Goal: Task Accomplishment & Management: Use online tool/utility

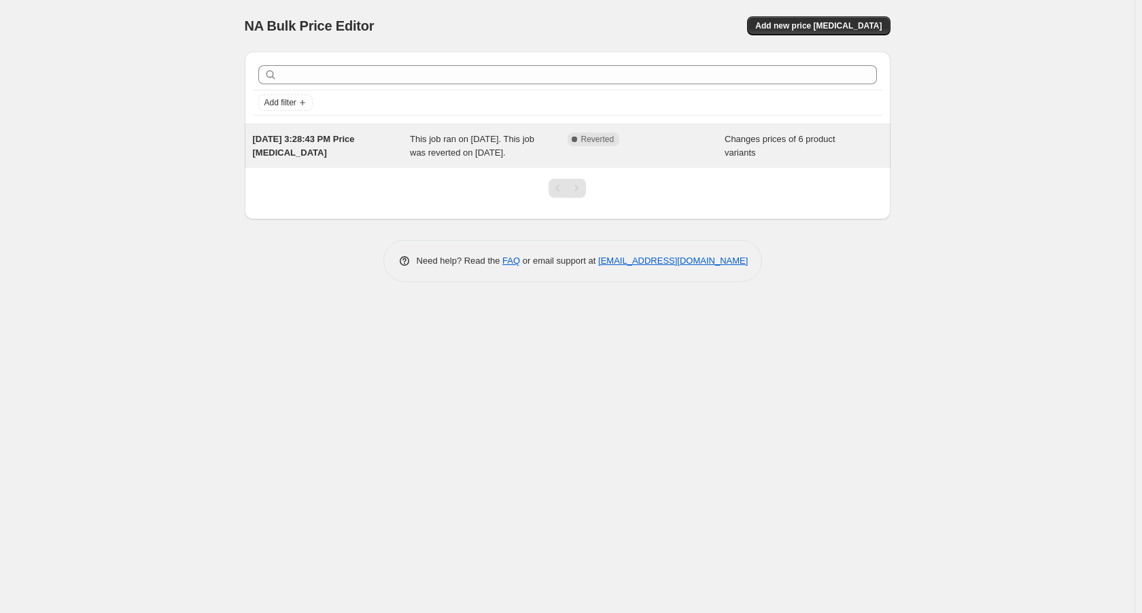
click at [453, 151] on span "This job ran on [DATE]. This job was reverted on [DATE]." at bounding box center [472, 146] width 124 height 24
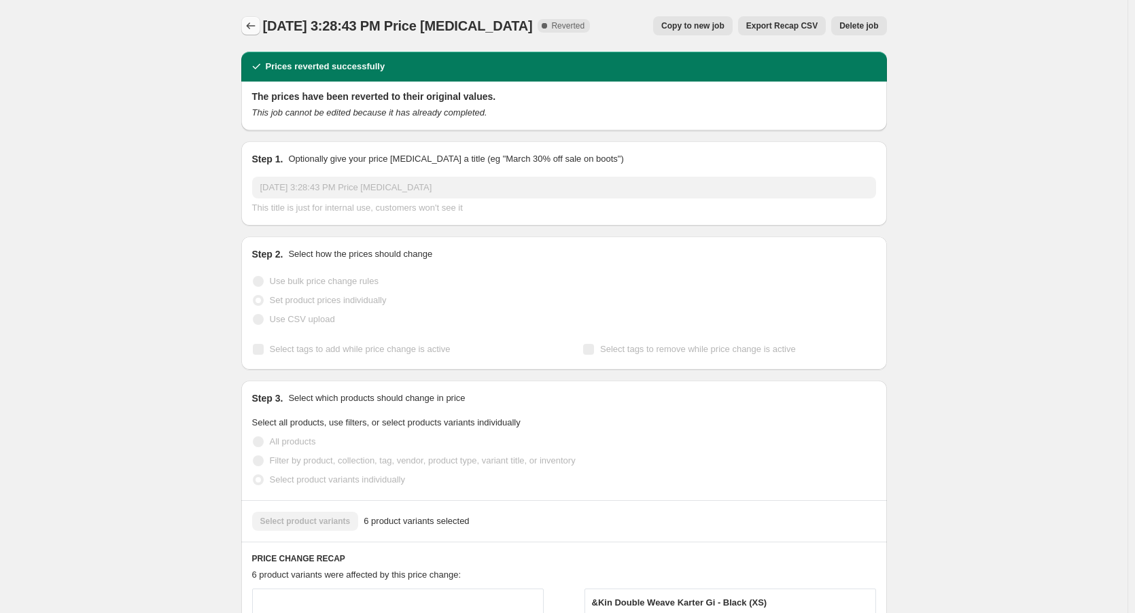
click at [260, 29] on button "Price change jobs" at bounding box center [250, 25] width 19 height 19
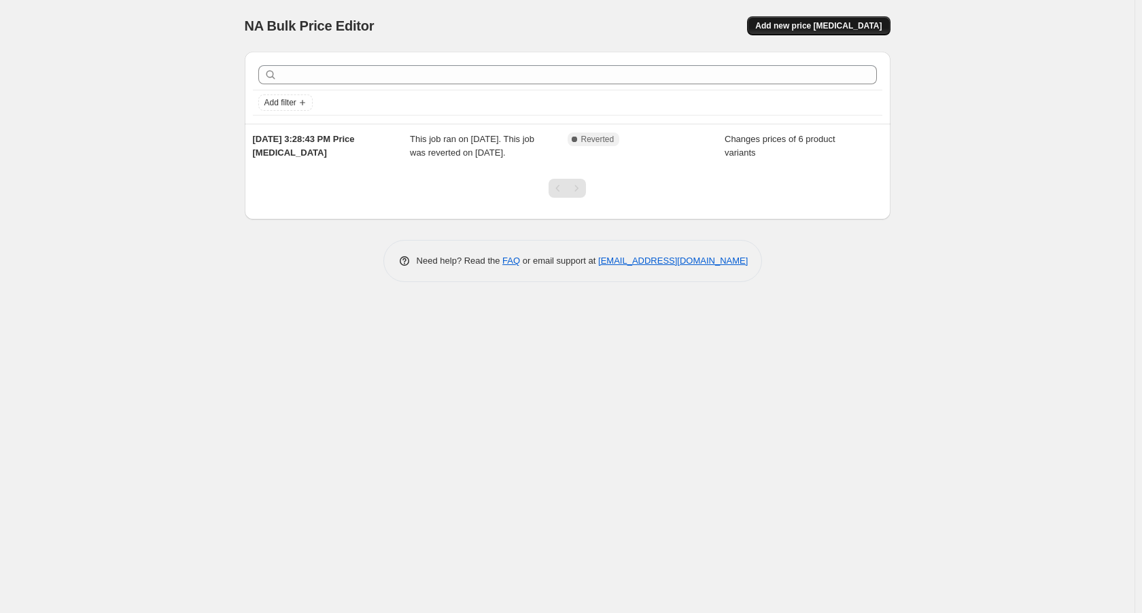
click at [818, 27] on span "Add new price [MEDICAL_DATA]" at bounding box center [818, 25] width 126 height 11
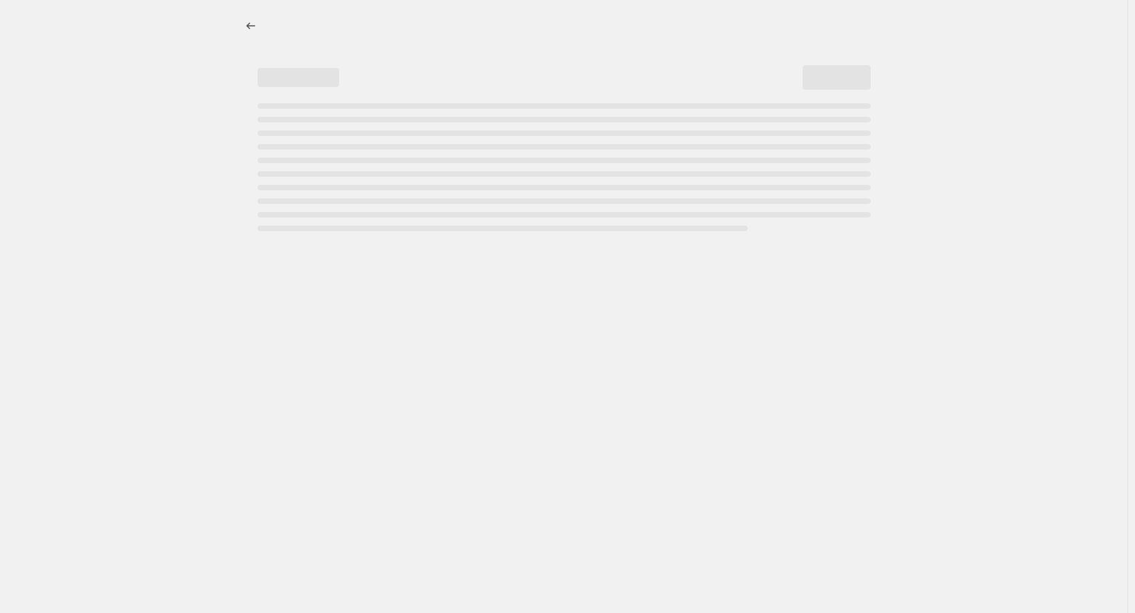
select select "percentage"
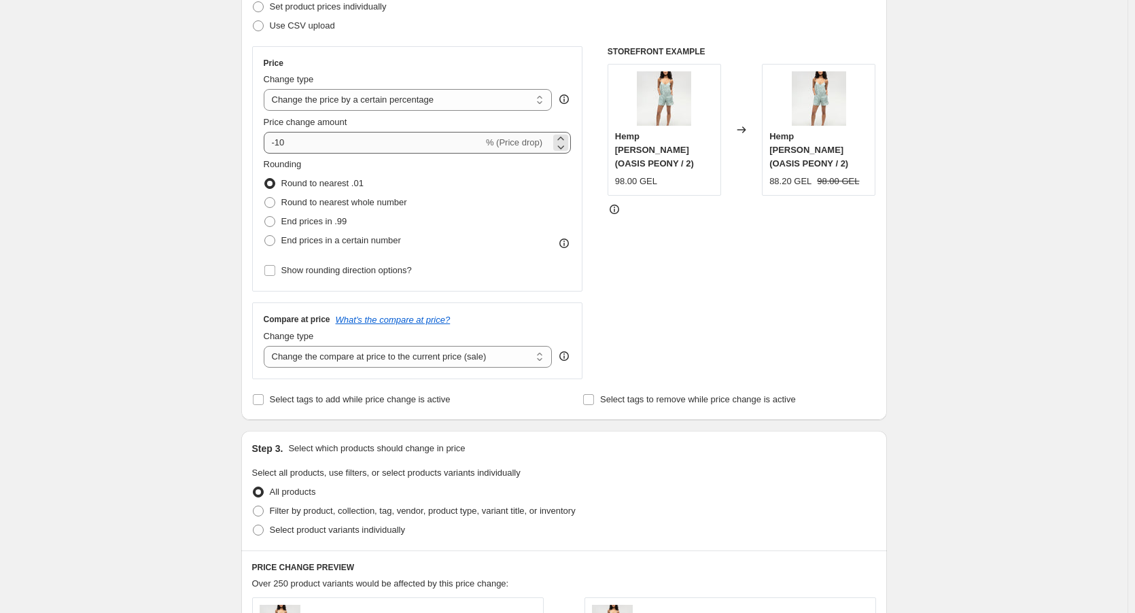
scroll to position [136, 0]
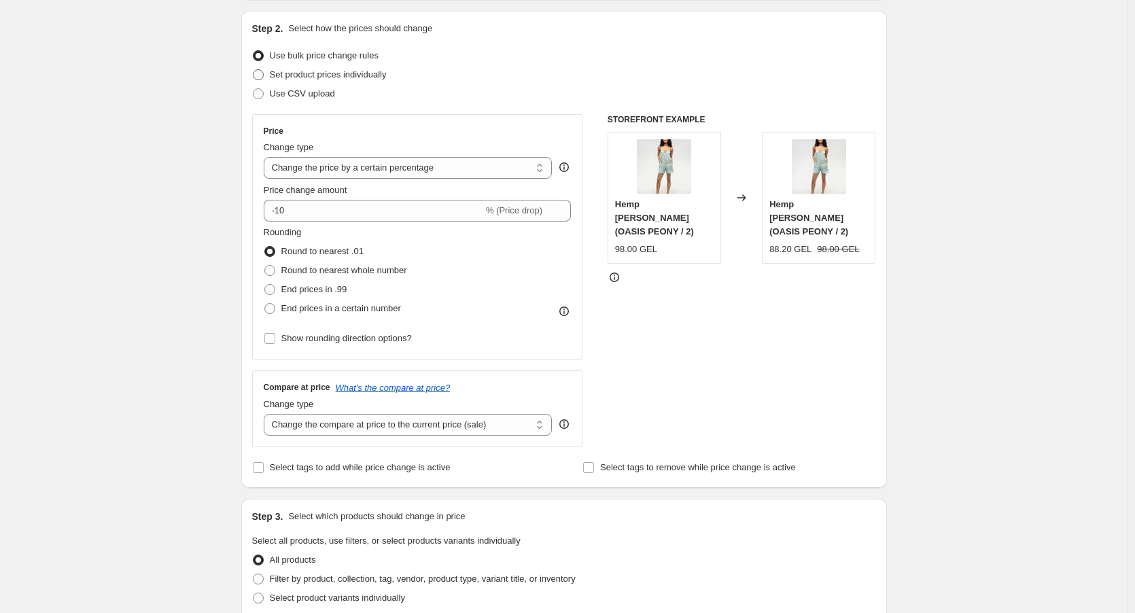
click at [330, 76] on span "Set product prices individually" at bounding box center [328, 74] width 117 height 10
click at [254, 70] on input "Set product prices individually" at bounding box center [253, 69] width 1 height 1
radio input "true"
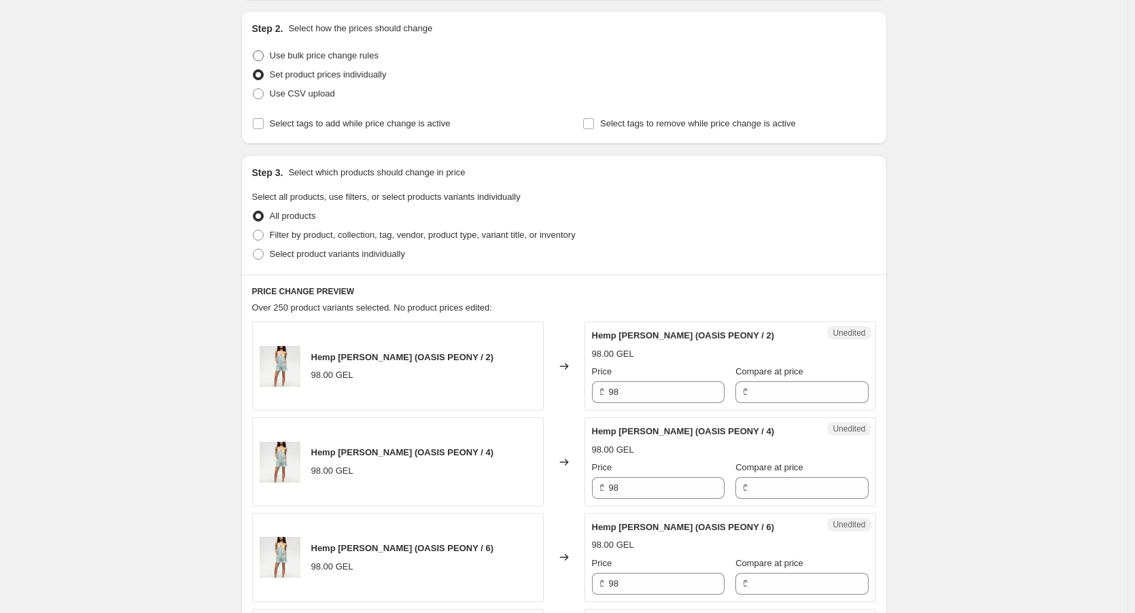
click at [327, 51] on span "Use bulk price change rules" at bounding box center [324, 55] width 109 height 10
click at [254, 51] on input "Use bulk price change rules" at bounding box center [253, 50] width 1 height 1
radio input "true"
select select "percentage"
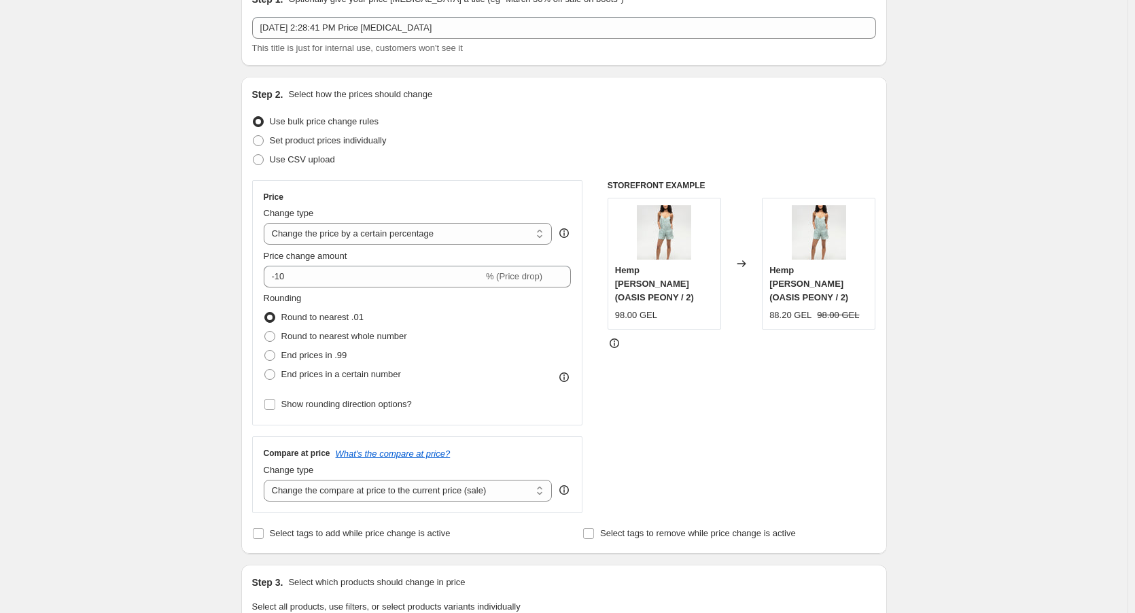
scroll to position [68, 0]
click at [390, 410] on span "Show rounding direction options?" at bounding box center [346, 406] width 131 height 10
click at [275, 410] on input "Show rounding direction options?" at bounding box center [269, 406] width 11 height 11
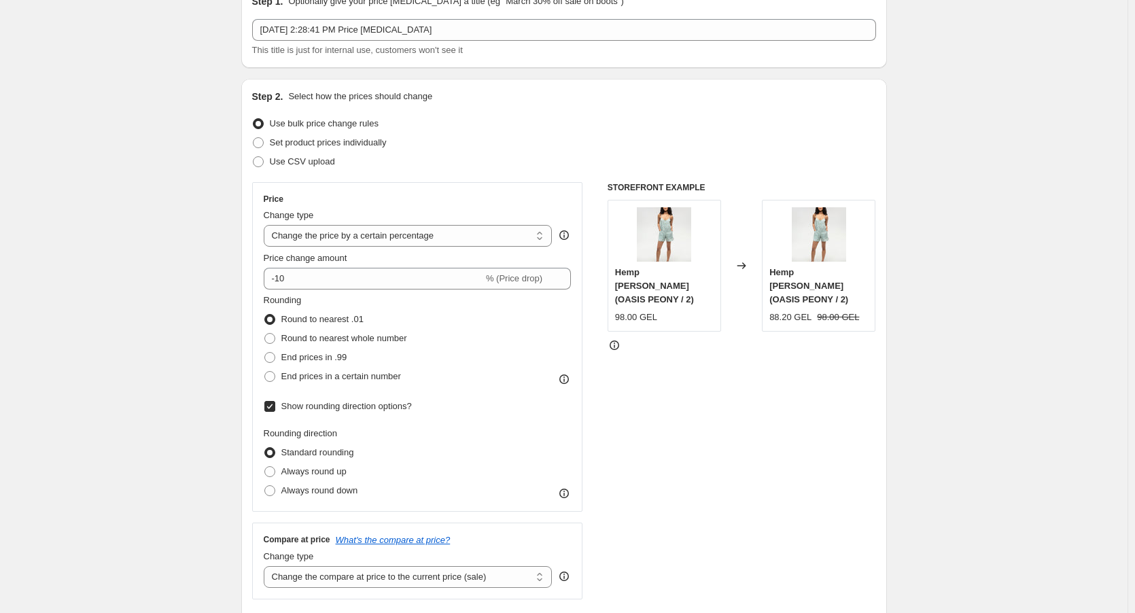
click at [399, 410] on span "Show rounding direction options?" at bounding box center [346, 406] width 131 height 10
click at [275, 410] on input "Show rounding direction options?" at bounding box center [269, 406] width 11 height 11
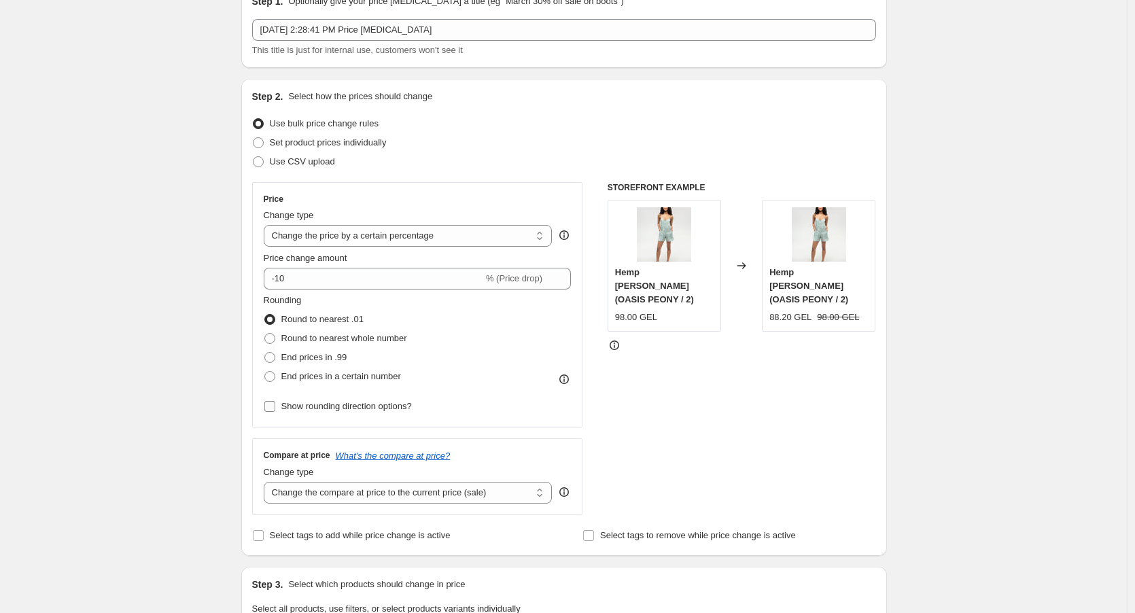
click at [382, 416] on label "Show rounding direction options?" at bounding box center [338, 406] width 148 height 19
click at [275, 412] on input "Show rounding direction options?" at bounding box center [269, 406] width 11 height 11
checkbox input "true"
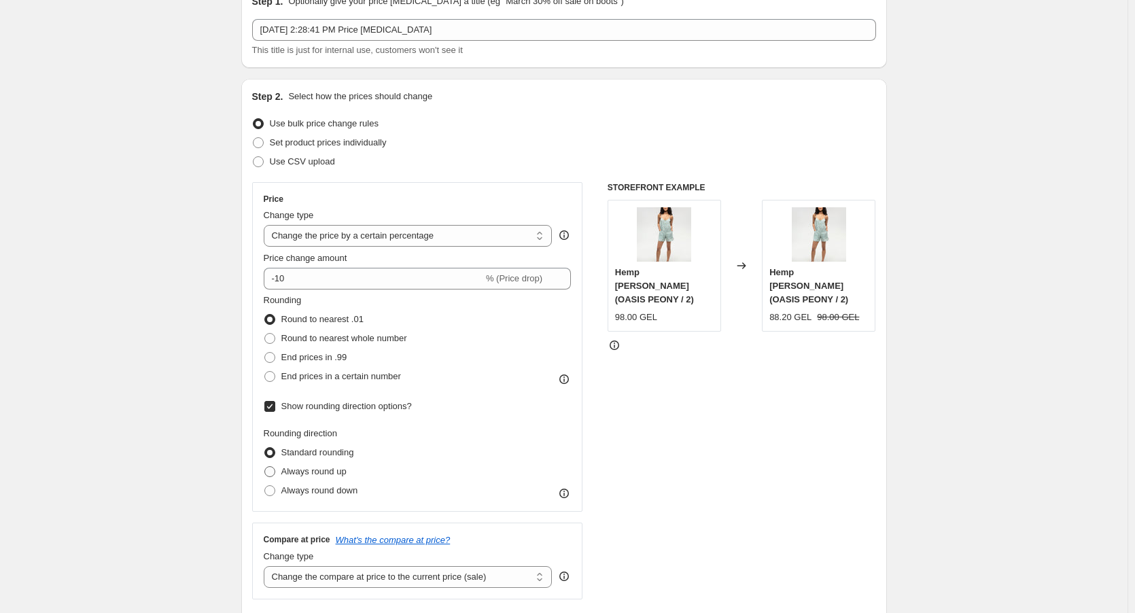
click at [332, 470] on span "Always round up" at bounding box center [313, 471] width 65 height 10
click at [265, 467] on input "Always round up" at bounding box center [264, 466] width 1 height 1
radio input "true"
click at [331, 485] on span "Always round down" at bounding box center [319, 490] width 77 height 10
click at [265, 485] on input "Always round down" at bounding box center [264, 485] width 1 height 1
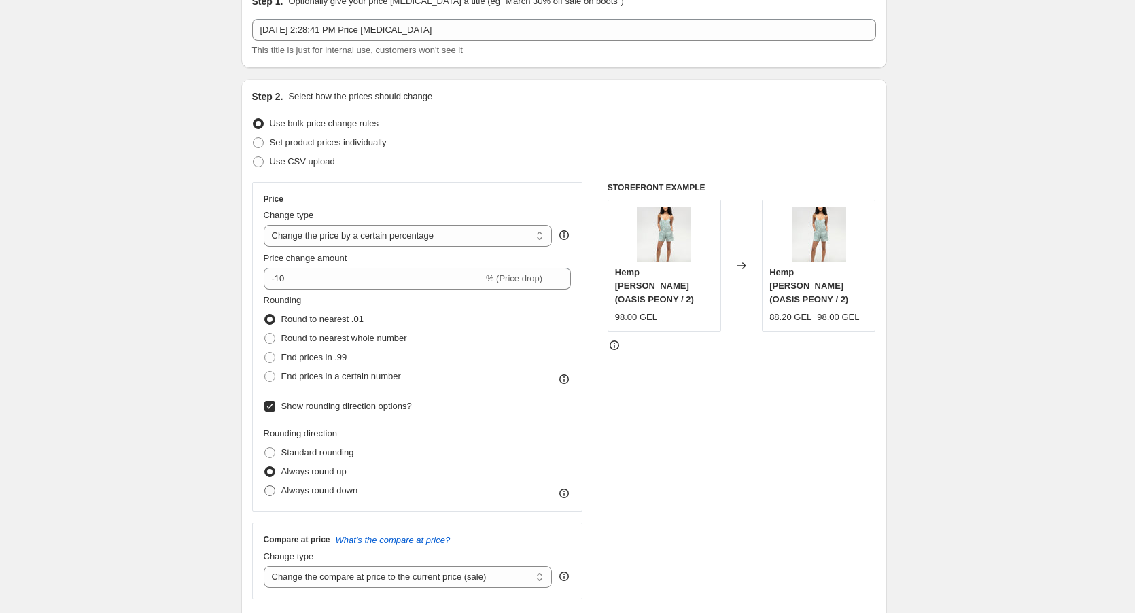
radio input "true"
click at [334, 445] on label "Standard rounding" at bounding box center [309, 452] width 90 height 19
click at [265, 447] on input "Standard rounding" at bounding box center [264, 447] width 1 height 1
radio input "true"
click at [313, 423] on div "Rounding Round to nearest .01 Round to nearest whole number End prices in .99 E…" at bounding box center [418, 397] width 308 height 207
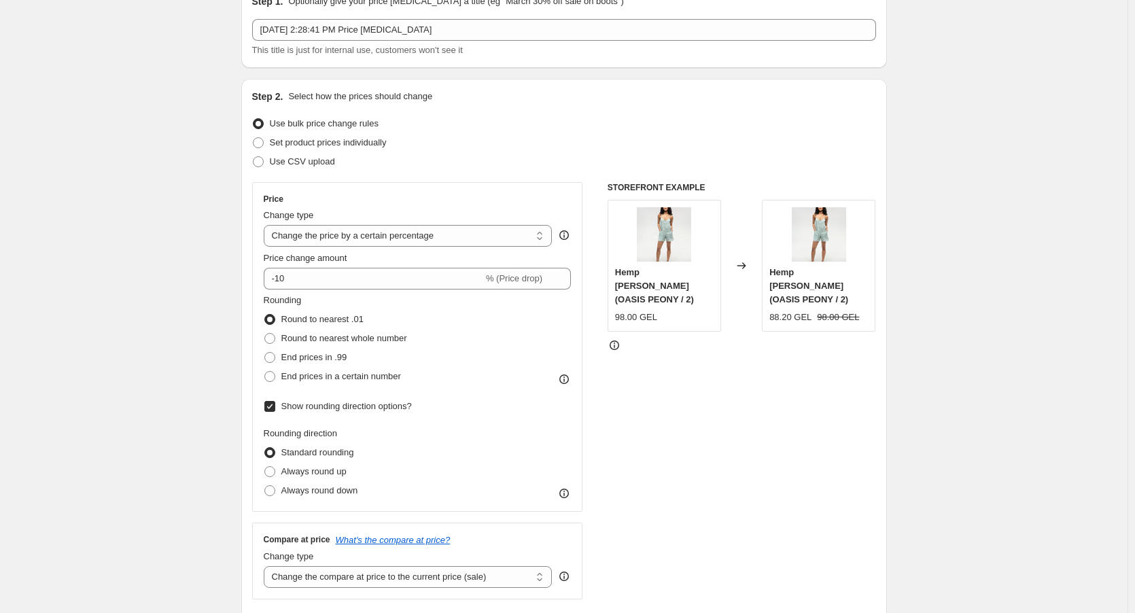
click at [311, 406] on span "Show rounding direction options?" at bounding box center [346, 406] width 131 height 10
click at [275, 406] on input "Show rounding direction options?" at bounding box center [269, 406] width 11 height 11
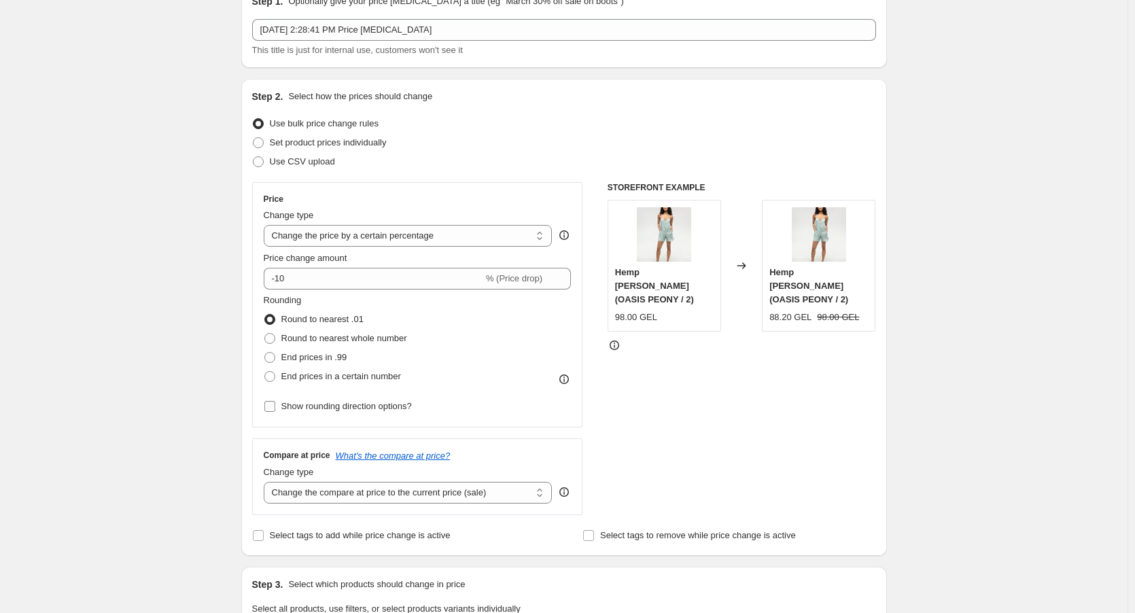
click at [360, 403] on span "Show rounding direction options?" at bounding box center [346, 406] width 131 height 10
click at [275, 403] on input "Show rounding direction options?" at bounding box center [269, 406] width 11 height 11
checkbox input "true"
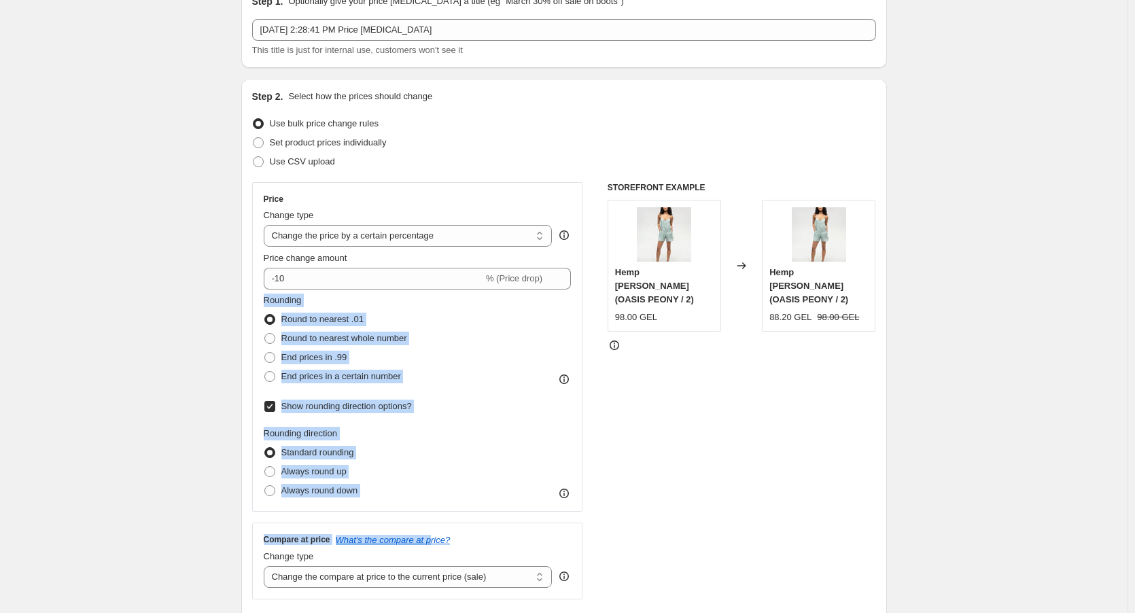
drag, startPoint x: 426, startPoint y: 513, endPoint x: 190, endPoint y: 304, distance: 314.9
drag, startPoint x: 245, startPoint y: 302, endPoint x: 422, endPoint y: 494, distance: 260.2
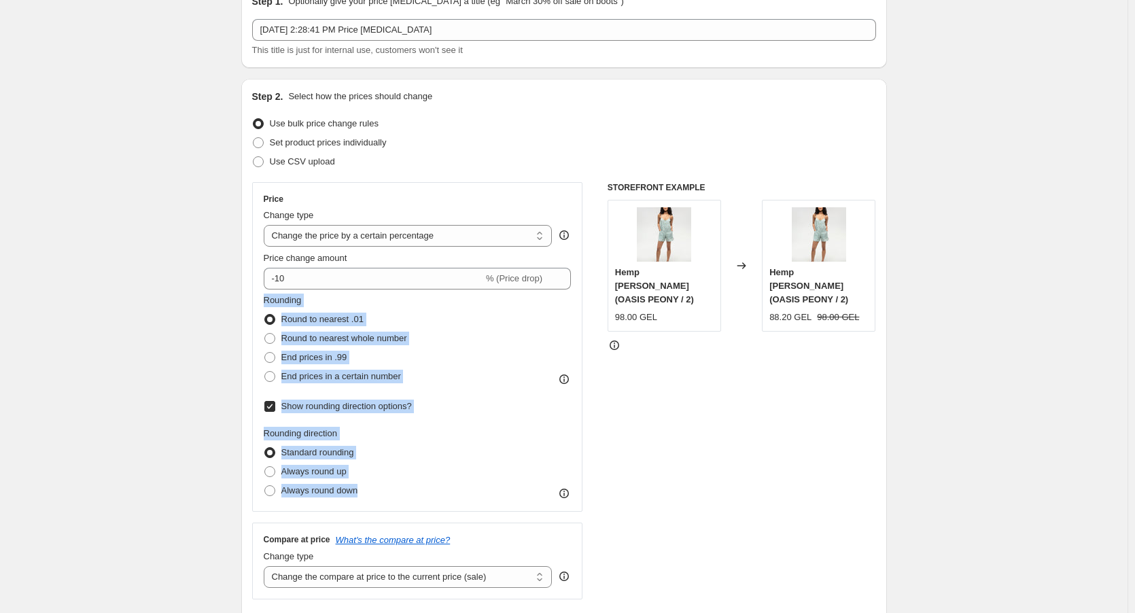
copy div "Rounding Round to nearest .01 Round to nearest whole number End prices in .99 E…"
drag, startPoint x: 247, startPoint y: 191, endPoint x: 549, endPoint y: 479, distance: 417.8
click at [549, 479] on div "Step 2. Select how the prices should change Use bulk price change rules Set pro…" at bounding box center [564, 359] width 646 height 561
copy div "Price Change type Change the price to a certain amount Change the price by a ce…"
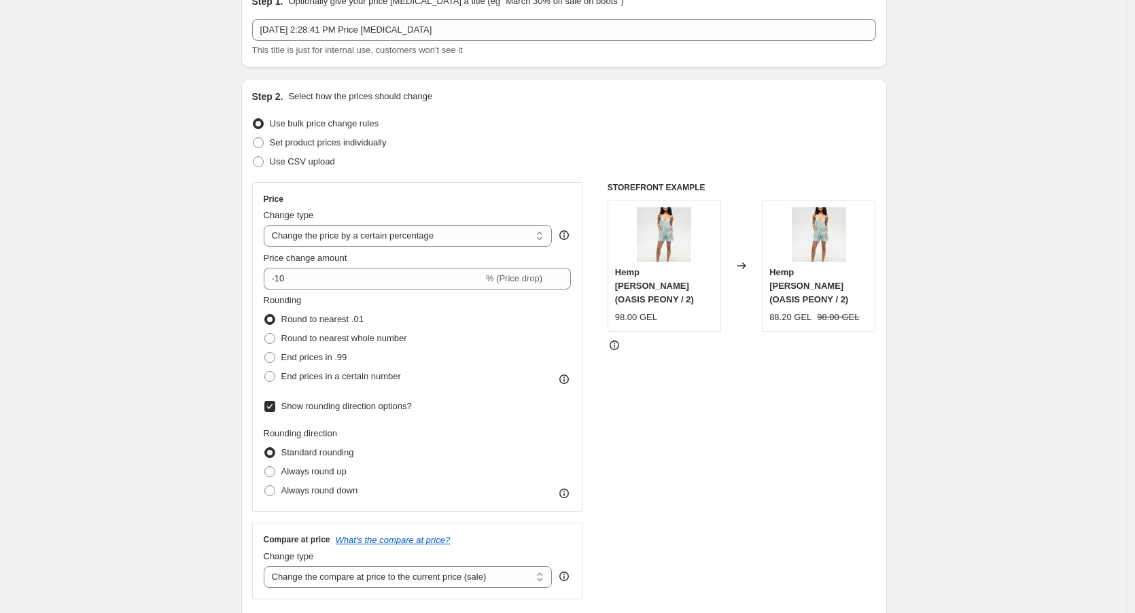
click at [699, 442] on div "STOREFRONT EXAMPLE Hemp [PERSON_NAME] (OASIS PEONY / 2) 98.00 GEL Changed to He…" at bounding box center [742, 390] width 269 height 417
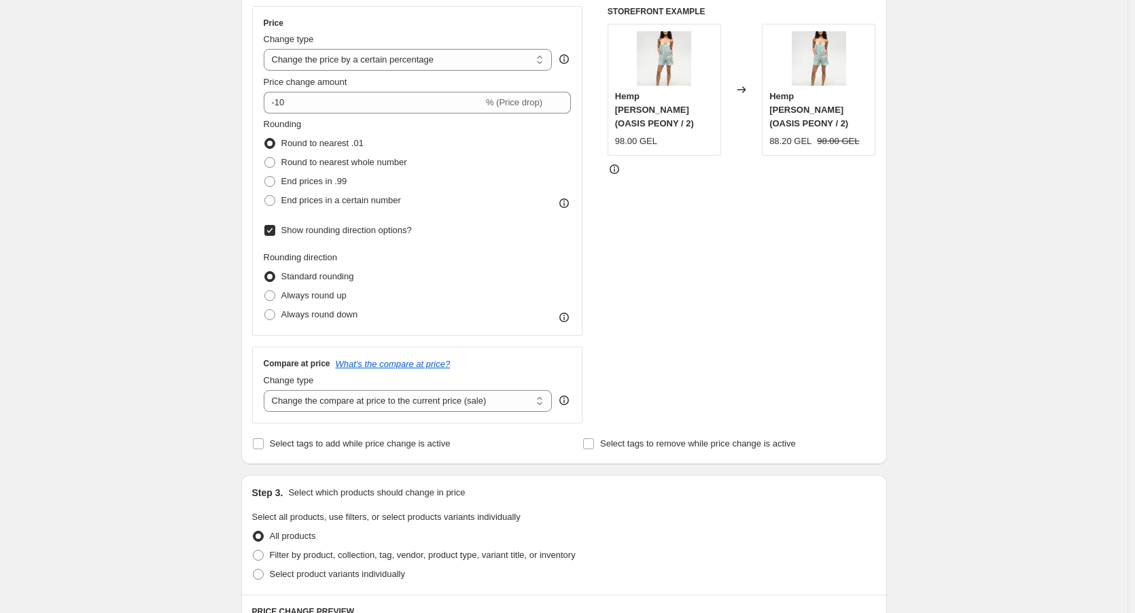
scroll to position [272, 0]
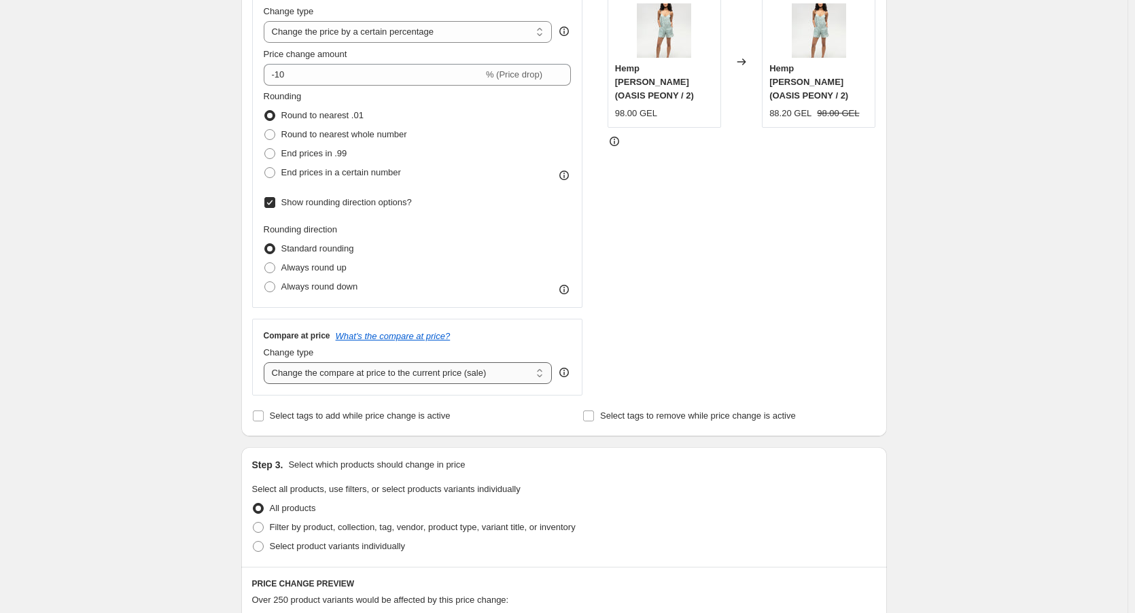
click at [375, 368] on select "Change the compare at price to the current price (sale) Change the compare at p…" at bounding box center [408, 373] width 289 height 22
click at [685, 273] on div "STOREFRONT EXAMPLE Hemp [PERSON_NAME] (OASIS PEONY / 2) 98.00 GEL Changed to He…" at bounding box center [742, 186] width 269 height 417
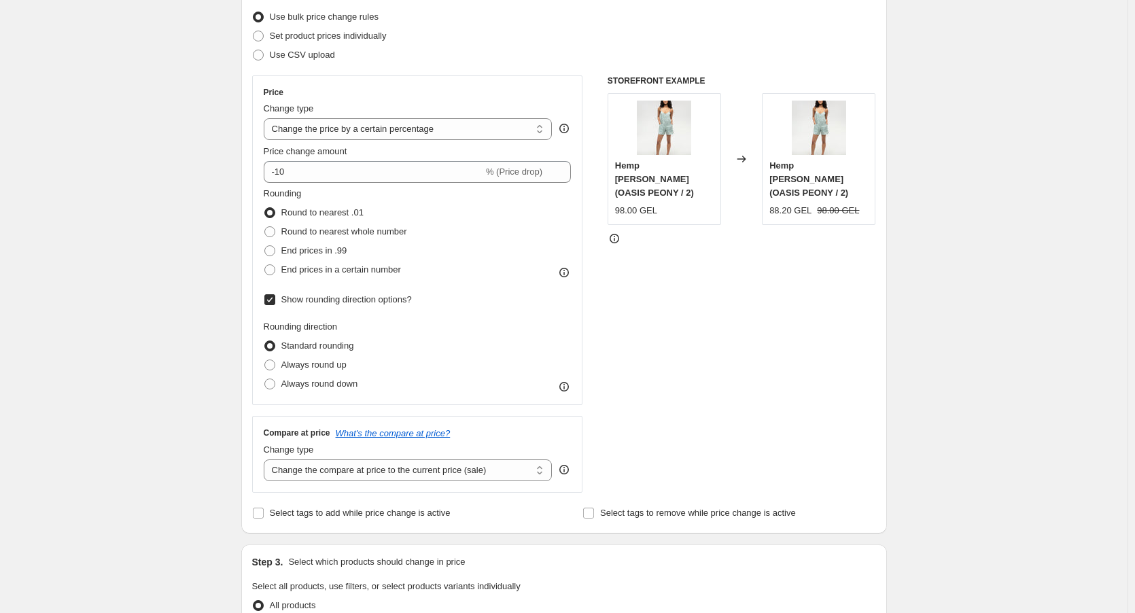
scroll to position [136, 0]
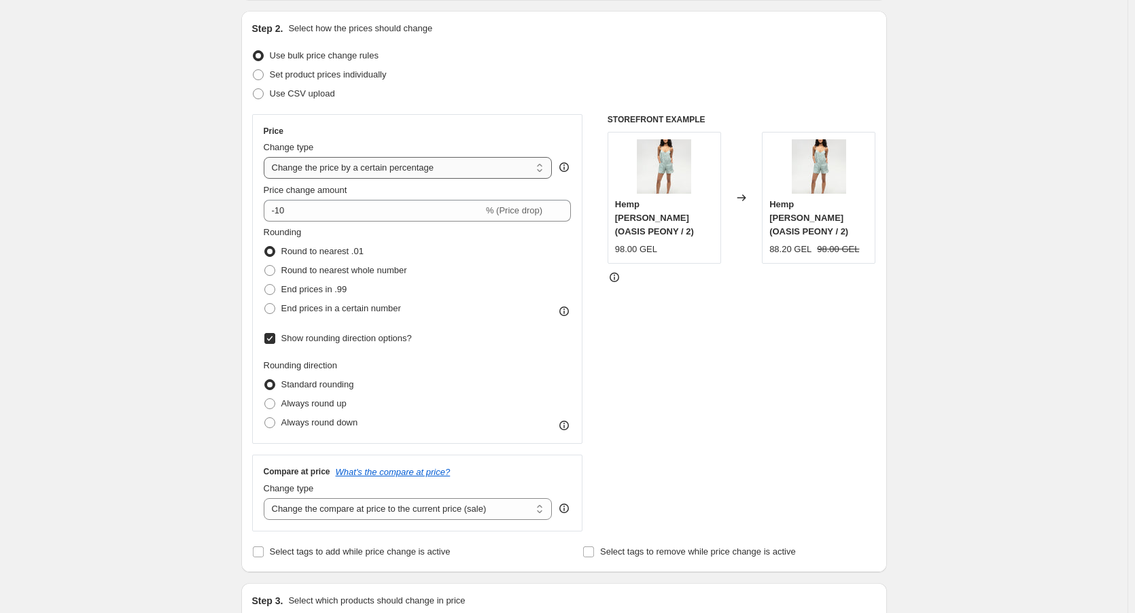
click at [350, 169] on select "Change the price to a certain amount Change the price by a certain amount Chang…" at bounding box center [408, 168] width 289 height 22
click at [400, 148] on div "Change type" at bounding box center [408, 148] width 289 height 14
click at [400, 169] on select "Change the price to a certain amount Change the price by a certain amount Chang…" at bounding box center [408, 168] width 289 height 22
select select "margin"
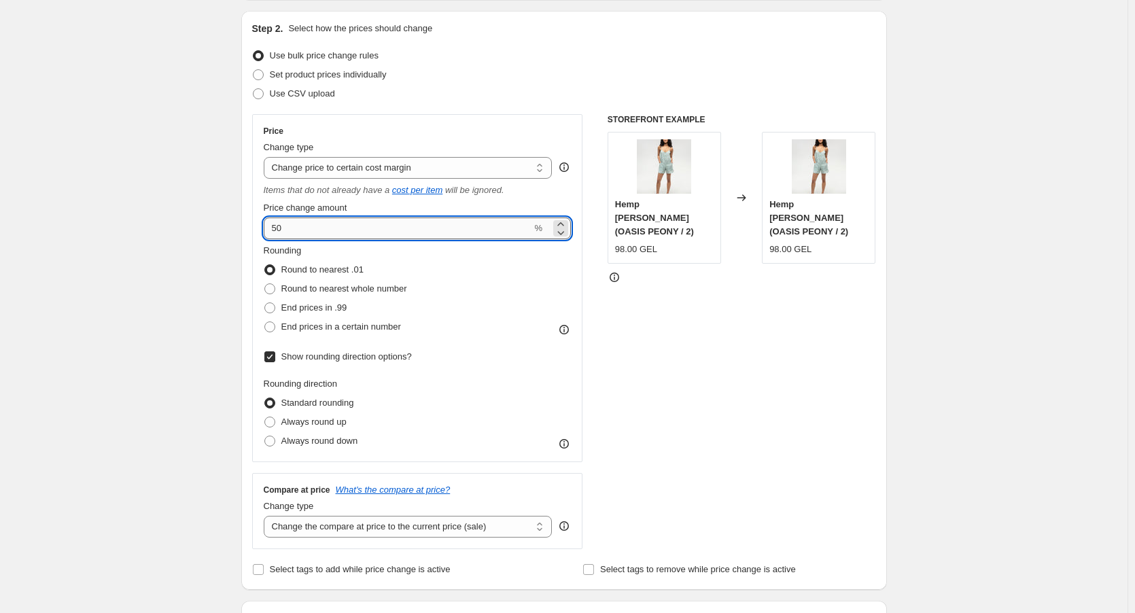
click at [362, 229] on input "50" at bounding box center [398, 229] width 269 height 22
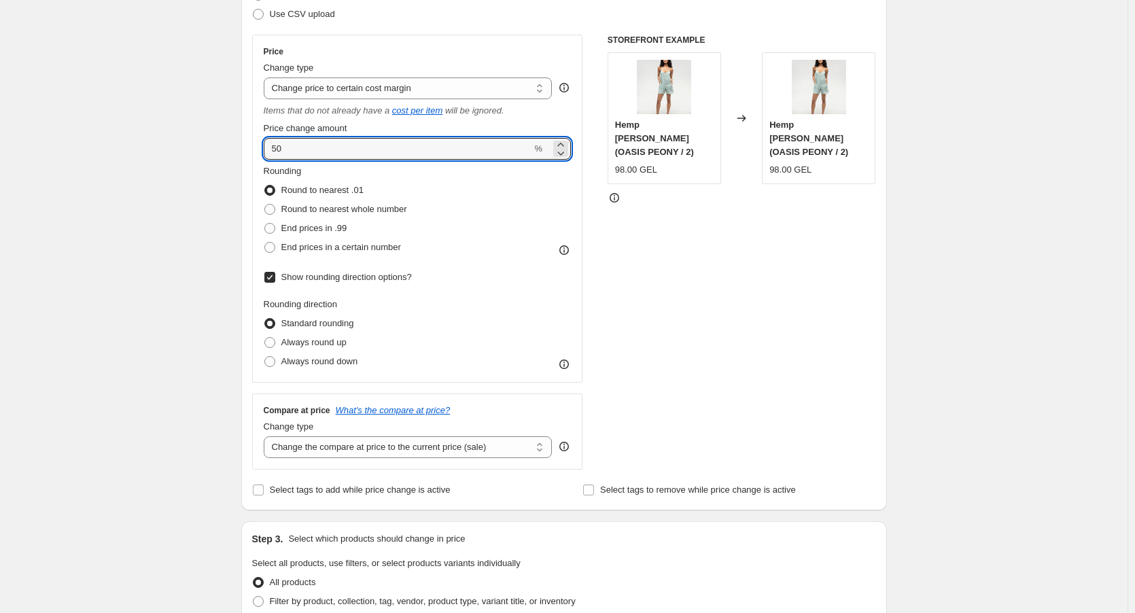
scroll to position [204, 0]
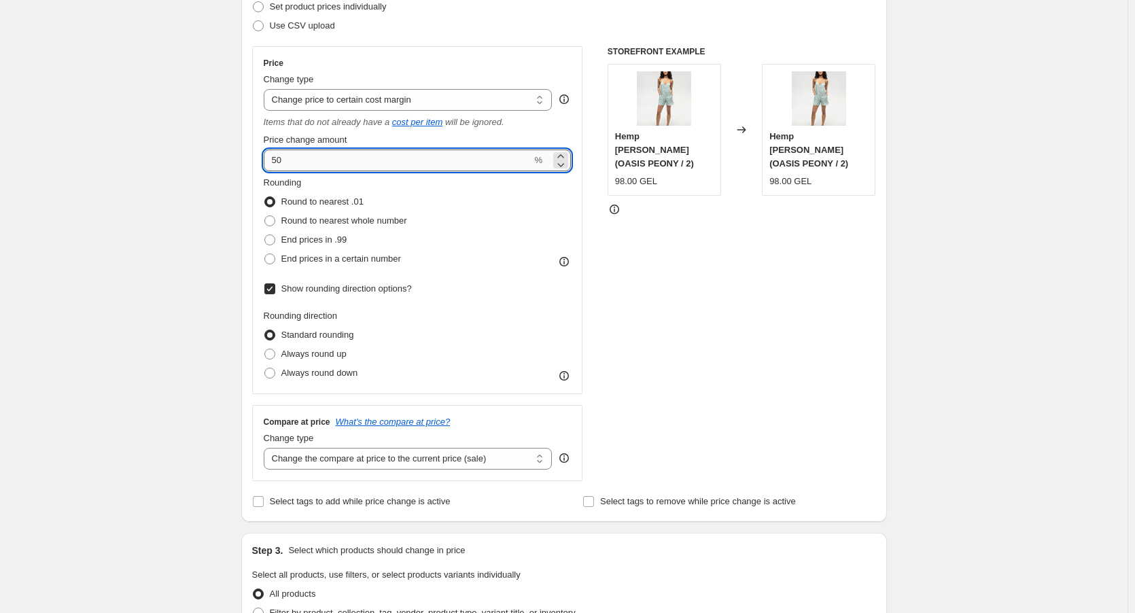
click at [387, 165] on input "50" at bounding box center [398, 161] width 269 height 22
drag, startPoint x: 379, startPoint y: 165, endPoint x: 174, endPoint y: 157, distance: 204.8
click at [174, 157] on div "Create new price [MEDICAL_DATA]. This page is ready Create new price [MEDICAL_D…" at bounding box center [564, 526] width 1128 height 1461
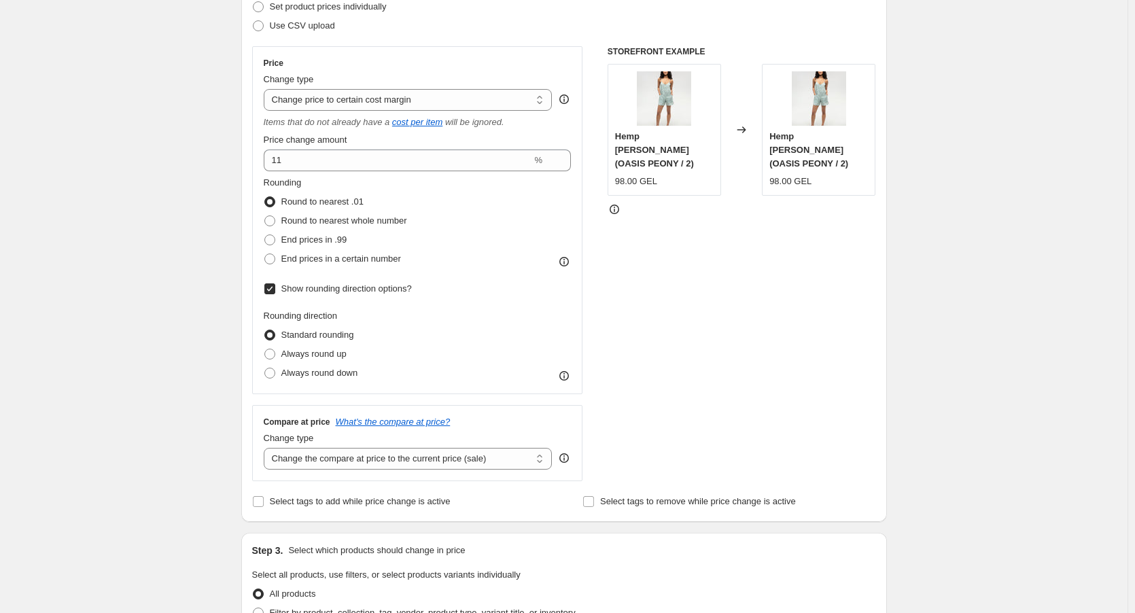
click at [706, 220] on div "STOREFRONT EXAMPLE Hemp [PERSON_NAME] (OASIS PEONY / 2) 98.00 GEL Changed to He…" at bounding box center [742, 263] width 269 height 435
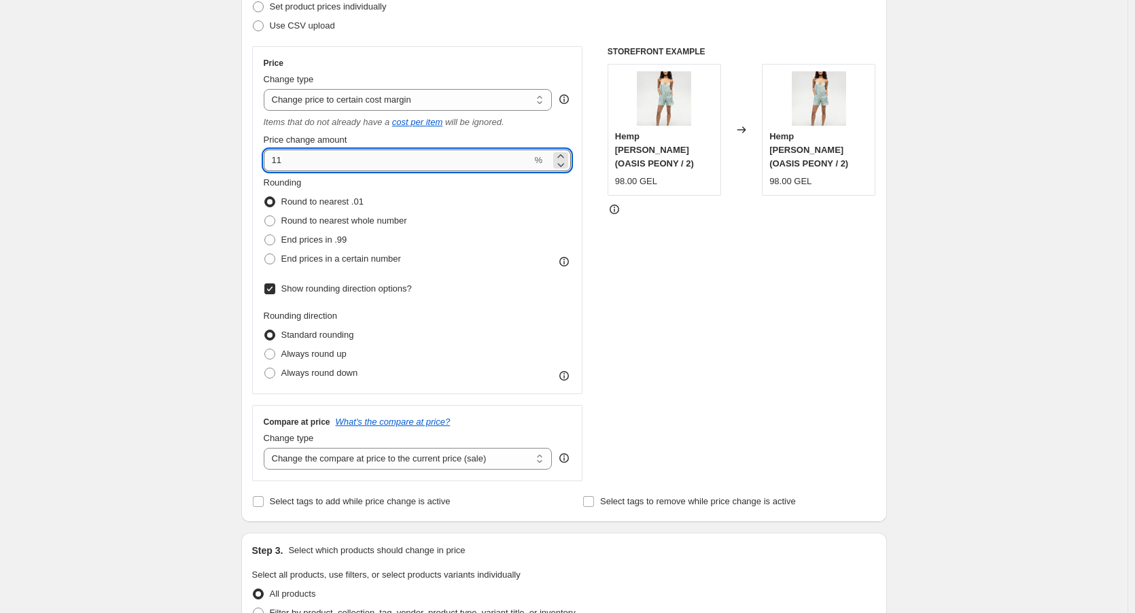
click at [336, 160] on input "11" at bounding box center [398, 161] width 269 height 22
click at [434, 168] on input "11" at bounding box center [398, 161] width 269 height 22
click at [445, 164] on input "11" at bounding box center [398, 161] width 269 height 22
click at [558, 159] on icon at bounding box center [561, 165] width 14 height 14
type input "10"
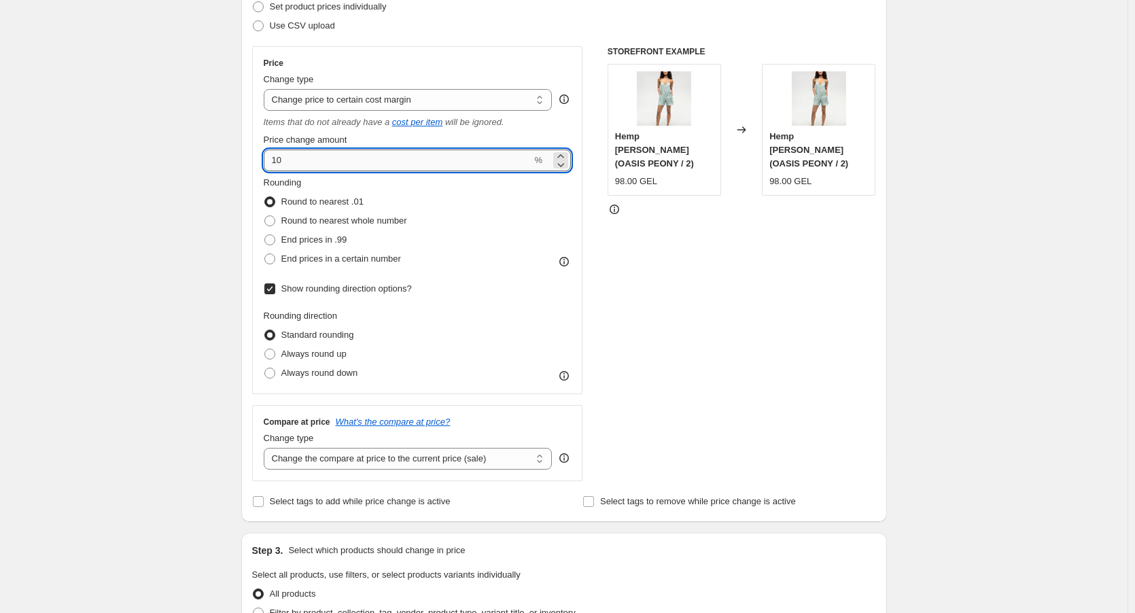
click at [394, 167] on input "10" at bounding box center [398, 161] width 269 height 22
drag, startPoint x: 394, startPoint y: 167, endPoint x: 230, endPoint y: 158, distance: 164.1
click at [230, 158] on div "Create new price [MEDICAL_DATA]. This page is ready Create new price [MEDICAL_D…" at bounding box center [564, 526] width 678 height 1461
click at [400, 98] on select "Change the price to a certain amount Change the price by a certain amount Chang…" at bounding box center [408, 100] width 289 height 22
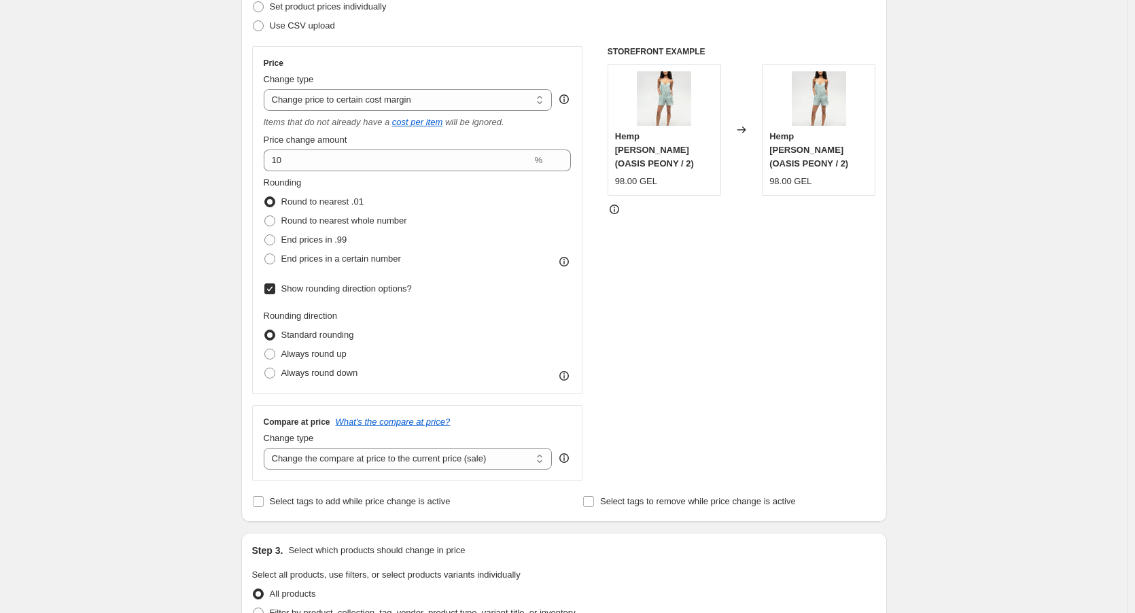
select select "pc"
click at [266, 89] on select "Change the price to a certain amount Change the price by a certain amount Chang…" at bounding box center [408, 100] width 289 height 22
type input "50"
click at [378, 90] on select "Change the price to a certain amount Change the price by a certain amount Chang…" at bounding box center [408, 100] width 289 height 22
click at [266, 89] on select "Change the price to a certain amount Change the price by a certain amount Chang…" at bounding box center [408, 100] width 289 height 22
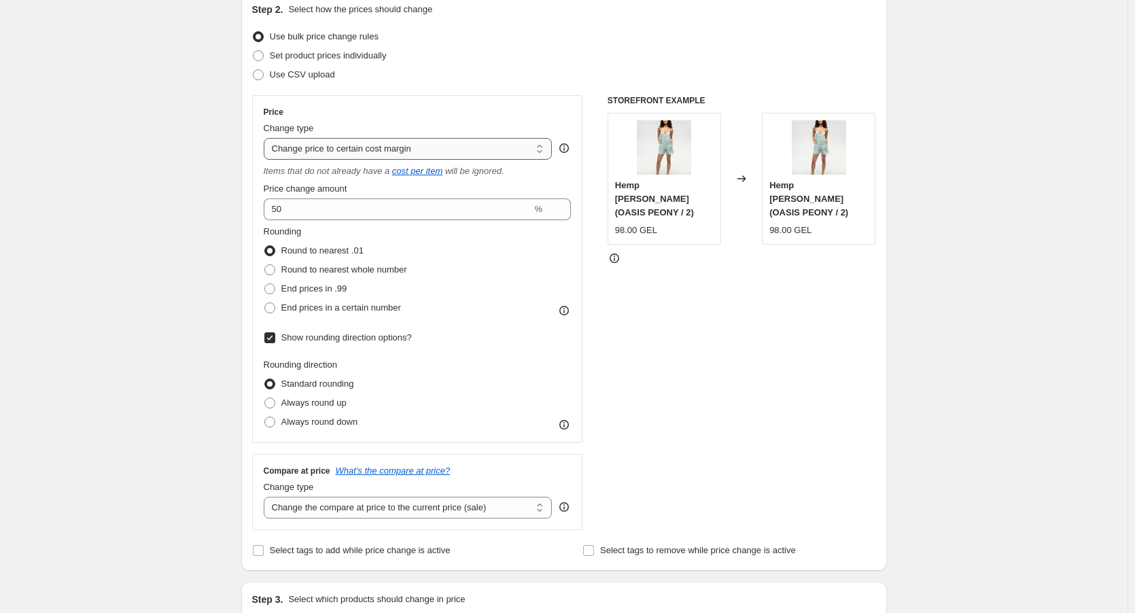
scroll to position [136, 0]
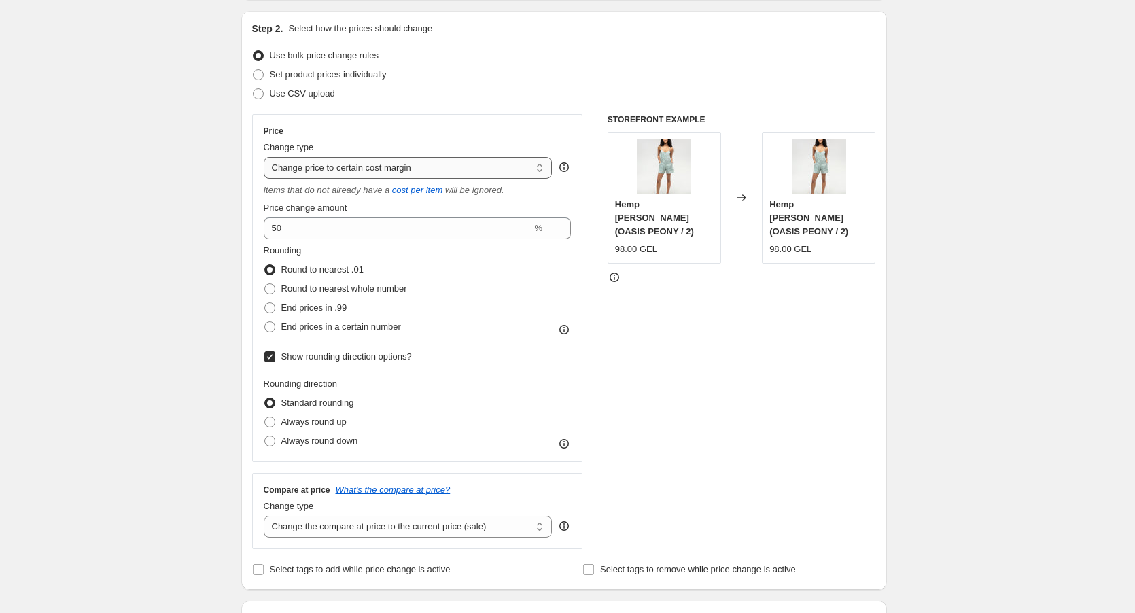
click at [413, 169] on select "Change the price to a certain amount Change the price by a certain amount Chang…" at bounding box center [408, 168] width 289 height 22
click at [266, 157] on select "Change the price to a certain amount Change the price by a certain amount Chang…" at bounding box center [408, 168] width 289 height 22
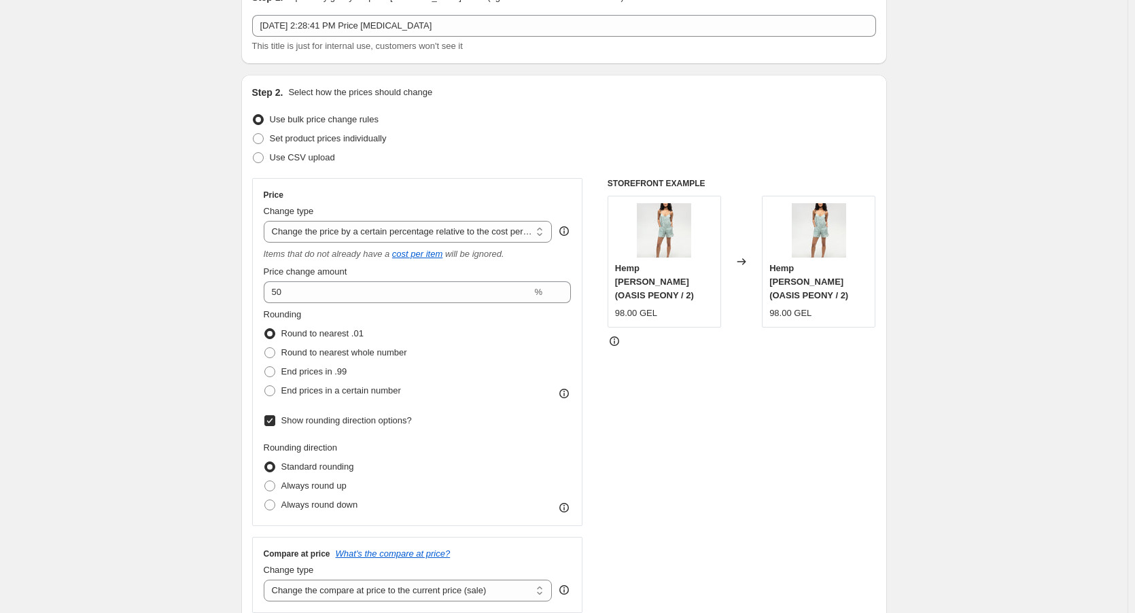
scroll to position [204, 0]
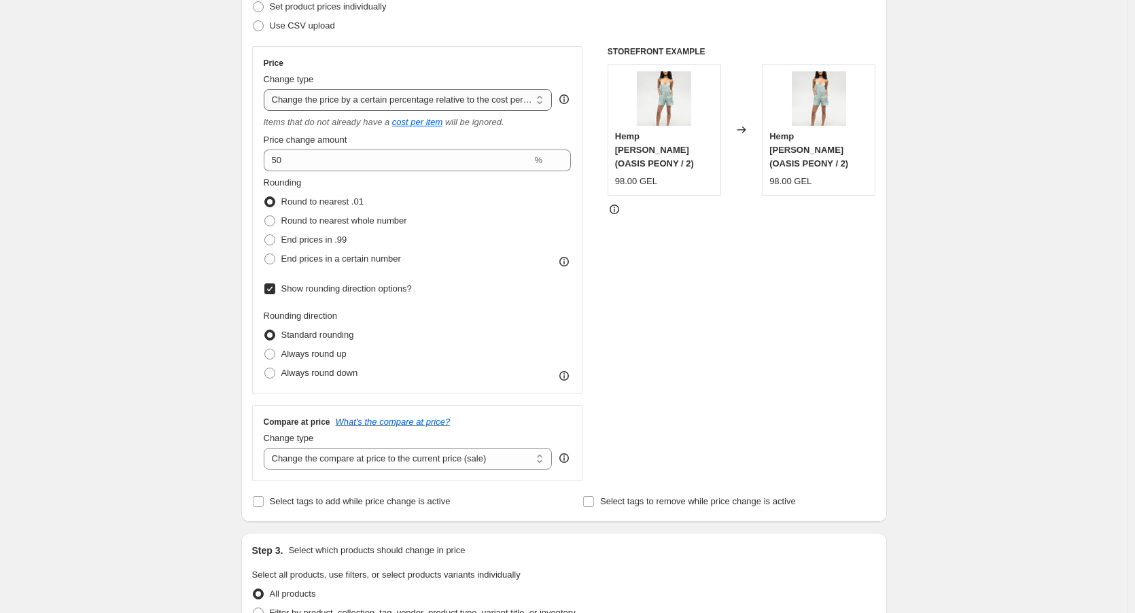
click at [411, 99] on select "Change the price to a certain amount Change the price by a certain amount Chang…" at bounding box center [408, 100] width 289 height 22
select select "percentage"
click at [266, 89] on select "Change the price to a certain amount Change the price by a certain amount Chang…" at bounding box center [408, 100] width 289 height 22
type input "-15"
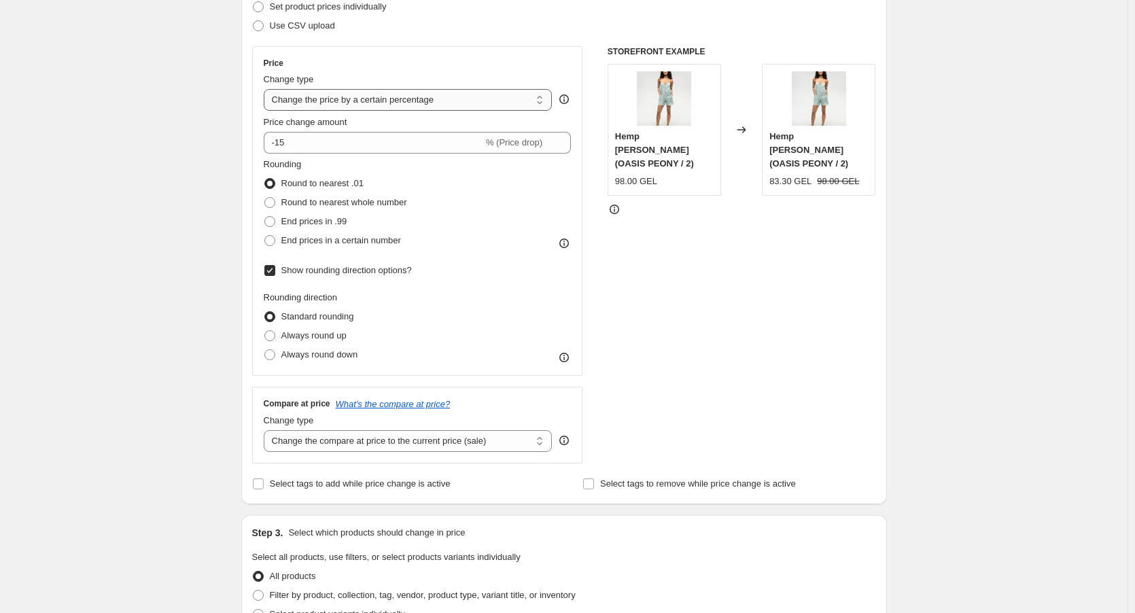
click at [433, 94] on select "Change the price to a certain amount Change the price by a certain amount Chang…" at bounding box center [408, 100] width 289 height 22
select select "by"
click at [266, 89] on select "Change the price to a certain amount Change the price by a certain amount Chang…" at bounding box center [408, 100] width 289 height 22
type input "-10.00"
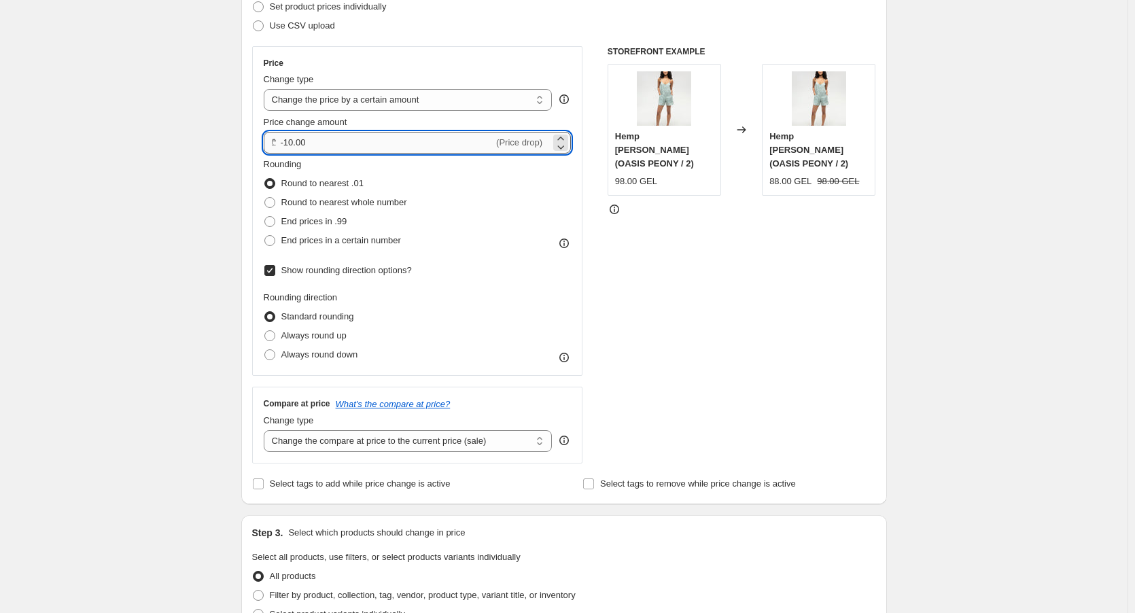
click at [431, 142] on input "-10.00" at bounding box center [387, 143] width 213 height 22
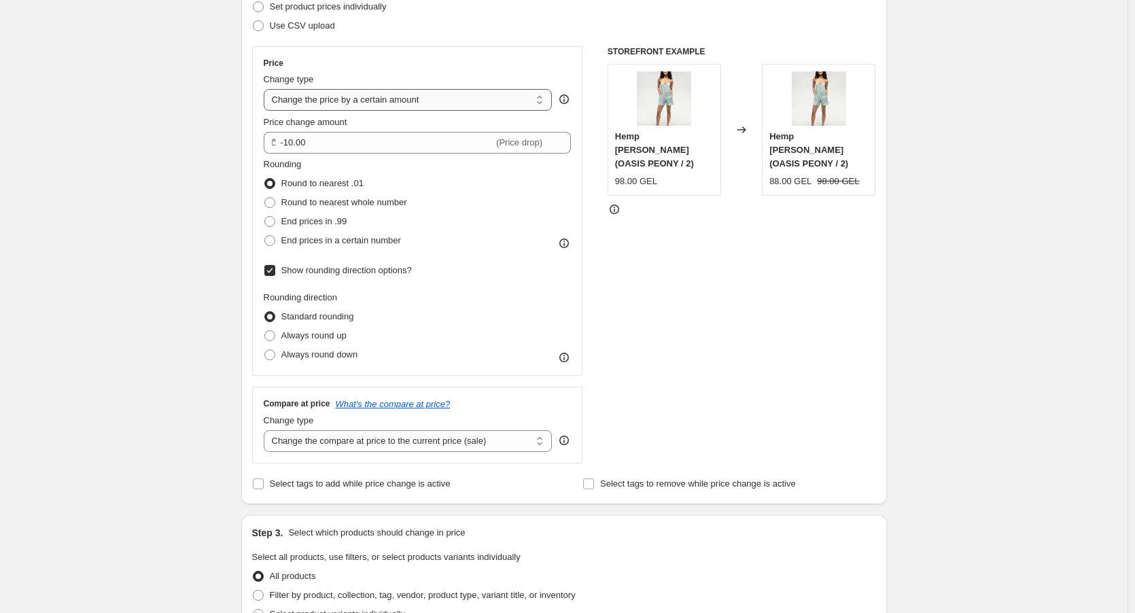
click at [387, 91] on select "Change the price to a certain amount Change the price by a certain amount Chang…" at bounding box center [408, 100] width 289 height 22
select select "to"
click at [266, 89] on select "Change the price to a certain amount Change the price by a certain amount Chang…" at bounding box center [408, 100] width 289 height 22
type input "80.00"
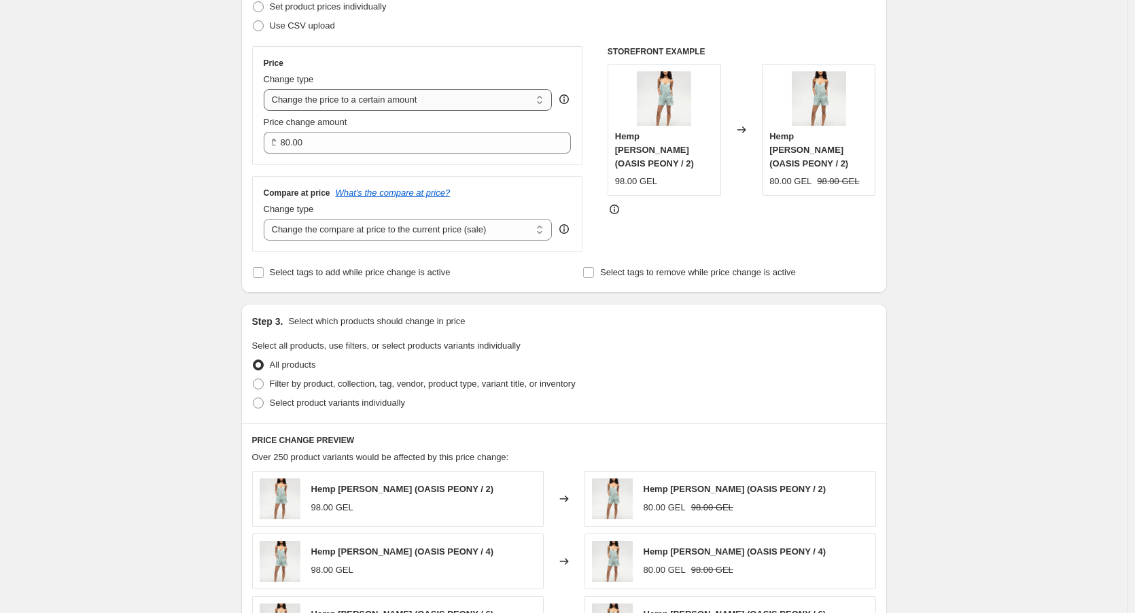
click at [404, 107] on select "Change the price to a certain amount Change the price by a certain amount Chang…" at bounding box center [408, 100] width 289 height 22
select select "by"
click at [266, 89] on select "Change the price to a certain amount Change the price by a certain amount Chang…" at bounding box center [408, 100] width 289 height 22
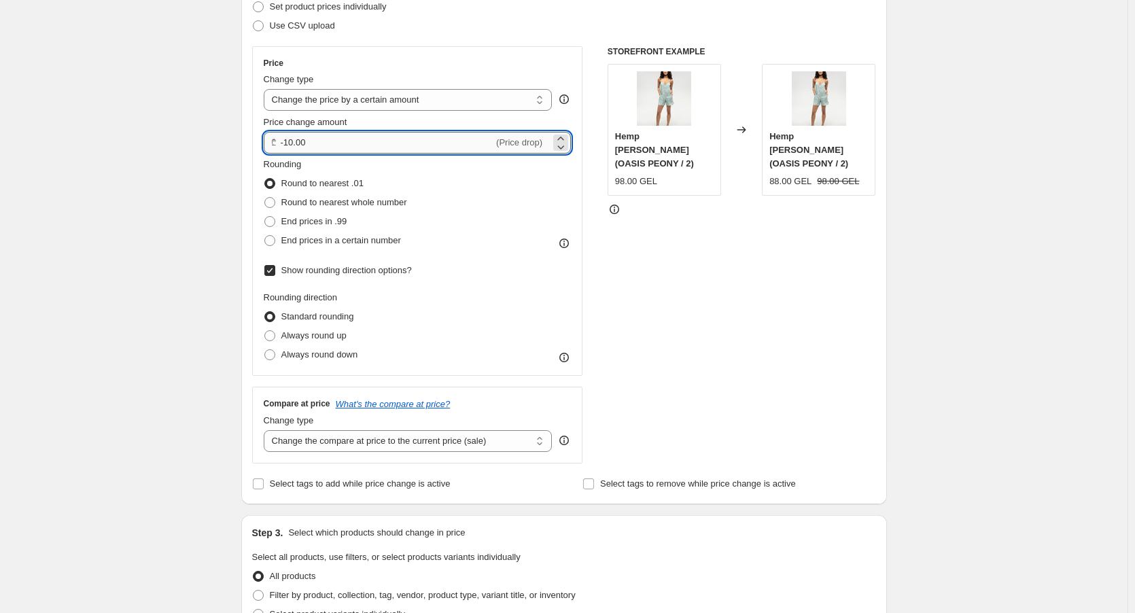
click at [375, 149] on input "-10.00" at bounding box center [387, 143] width 213 height 22
drag, startPoint x: 286, startPoint y: 145, endPoint x: 401, endPoint y: 151, distance: 115.7
click at [390, 151] on input "-10.00" at bounding box center [387, 143] width 213 height 22
click at [401, 151] on input "-10.00" at bounding box center [387, 143] width 213 height 22
click at [288, 139] on input "-10.00" at bounding box center [387, 143] width 213 height 22
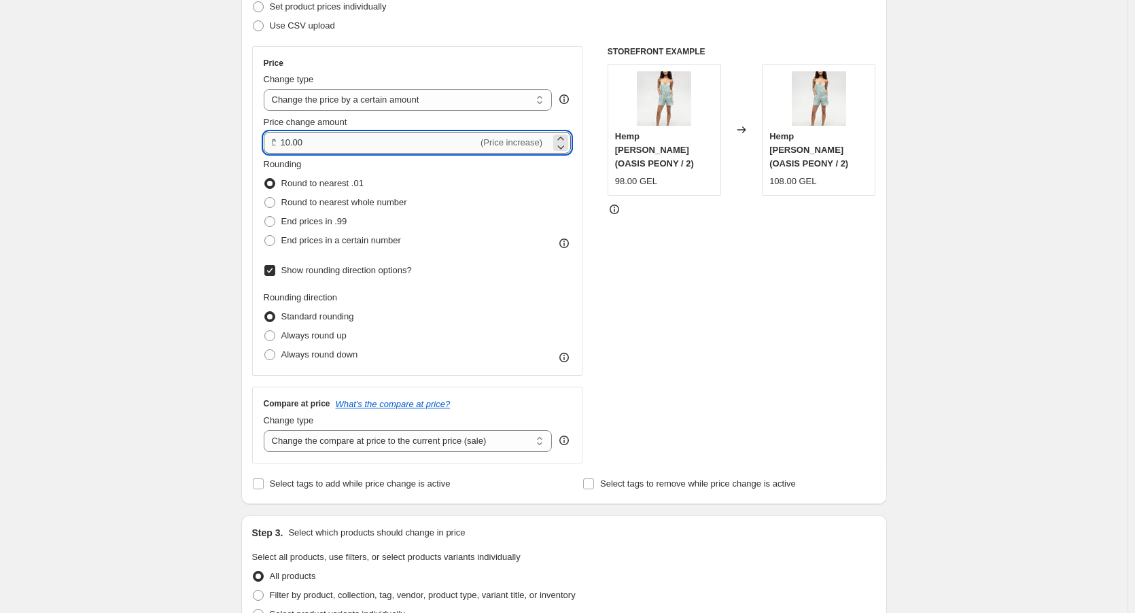
click at [362, 139] on input "10.00" at bounding box center [380, 143] width 198 height 22
type input "-10.00"
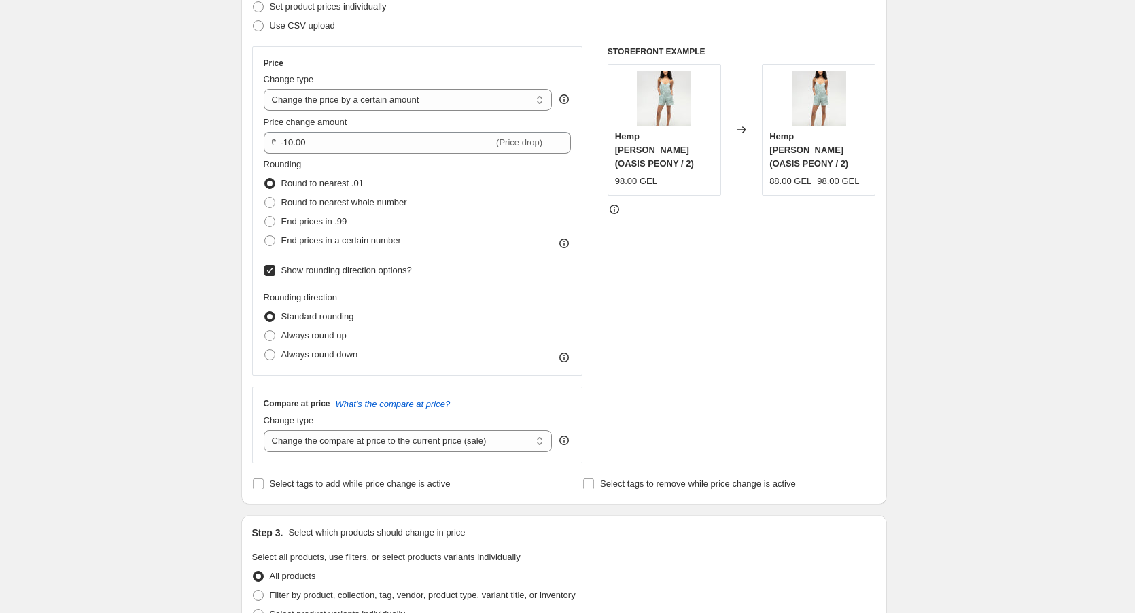
click at [541, 178] on div "Rounding Round to nearest .01 Round to nearest whole number End prices in .99 E…" at bounding box center [418, 204] width 308 height 92
click at [400, 101] on select "Change the price to a certain amount Change the price by a certain amount Chang…" at bounding box center [408, 100] width 289 height 22
select select "to"
click at [266, 89] on select "Change the price to a certain amount Change the price by a certain amount Chang…" at bounding box center [408, 100] width 289 height 22
type input "80.00"
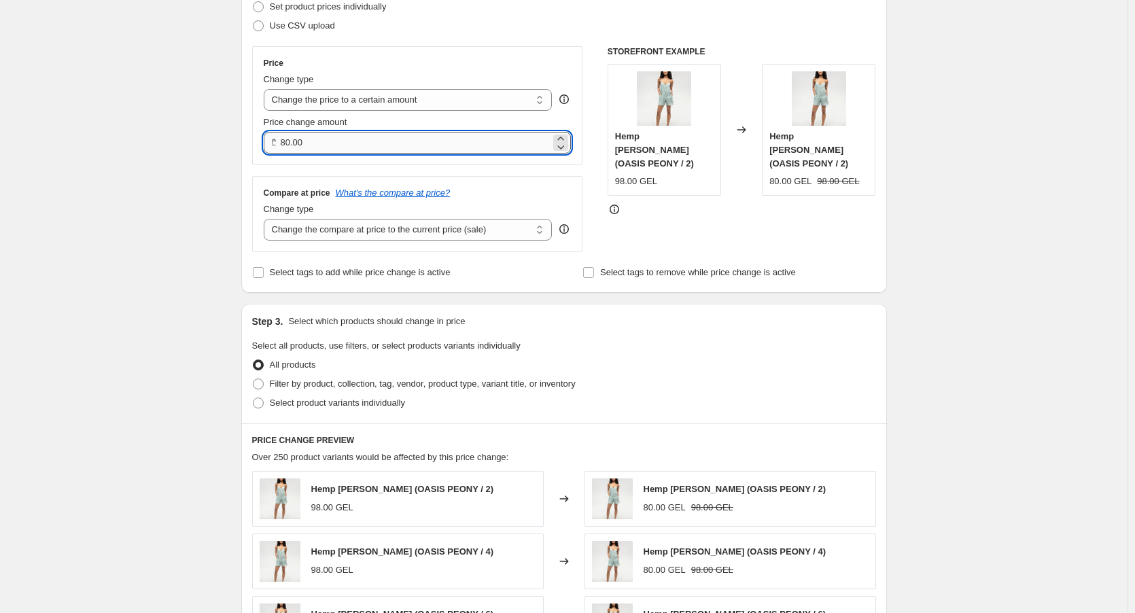
click at [355, 147] on input "80.00" at bounding box center [416, 143] width 271 height 22
click at [513, 186] on div "Compare at price What's the compare at price? Change type Change the compare at…" at bounding box center [417, 214] width 331 height 76
